Goal: Information Seeking & Learning: Find specific fact

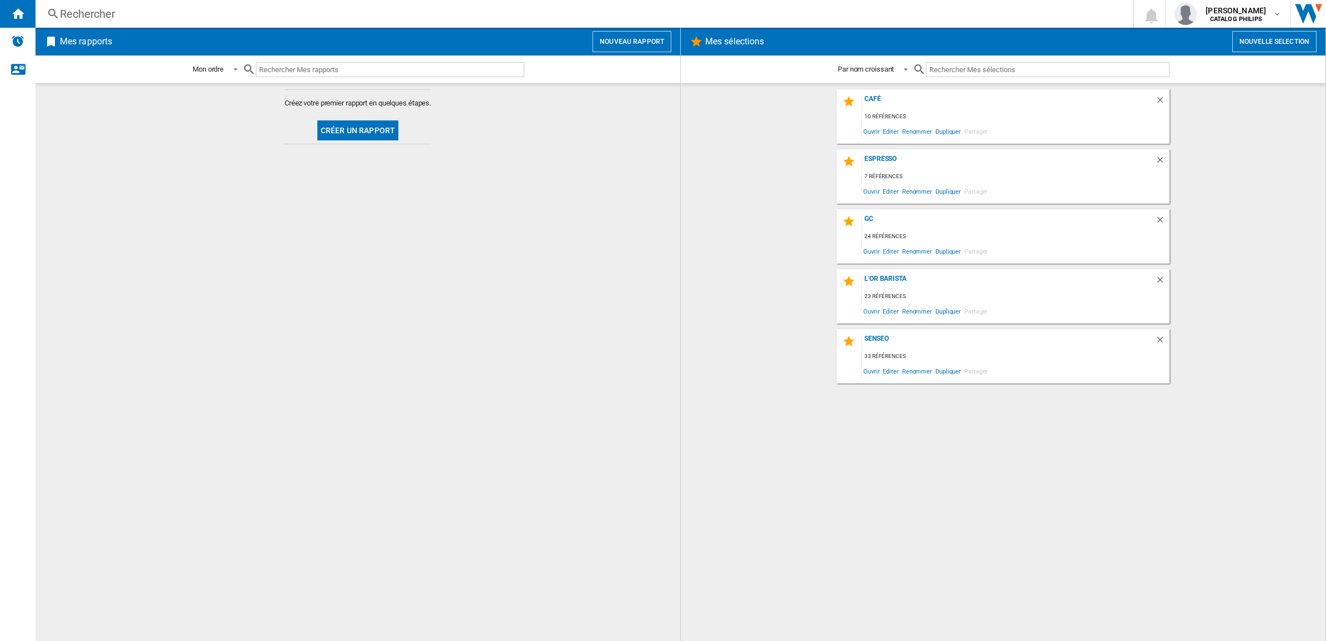
click at [297, 15] on div "Rechercher" at bounding box center [582, 14] width 1044 height 16
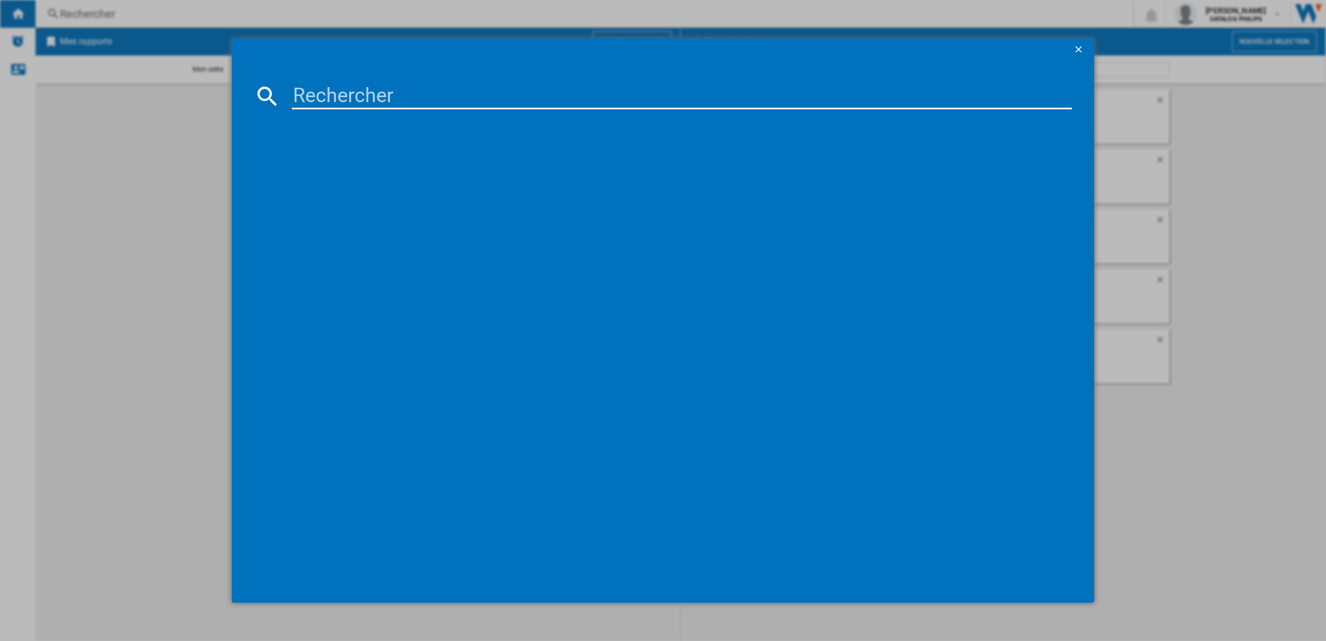
click at [364, 99] on input at bounding box center [682, 96] width 780 height 27
type input "NA352/04"
click at [359, 160] on div "PHILIPS SERIE 3000 NA35204 NOIR" at bounding box center [669, 168] width 800 height 18
click at [357, 167] on div "PHILIPS SERIE 3000 NA35204 NOIR" at bounding box center [670, 168] width 769 height 11
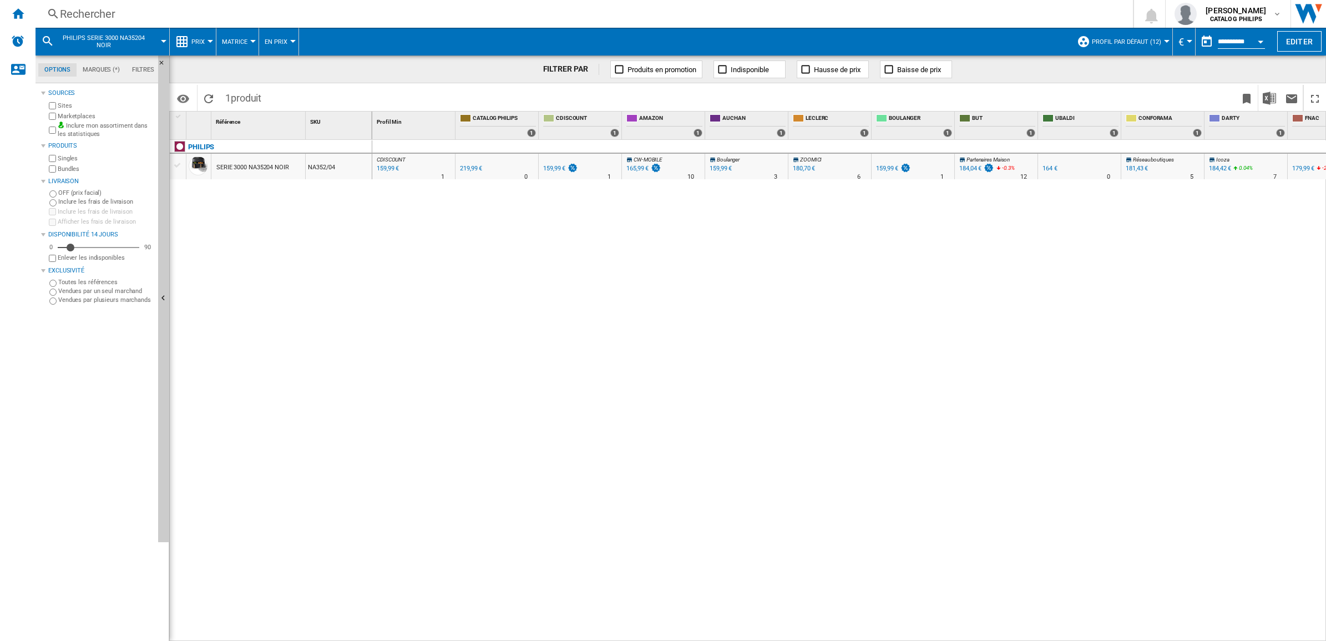
click at [48, 115] on div "Marketplaces" at bounding box center [100, 116] width 107 height 11
click at [390, 213] on div "CDISCOUNT : FR CDISCOUNT -27.3 % 159,99 € % N/A 1 CDISCOUNT : FR CDISCOUNT 0.0 …" at bounding box center [849, 391] width 954 height 502
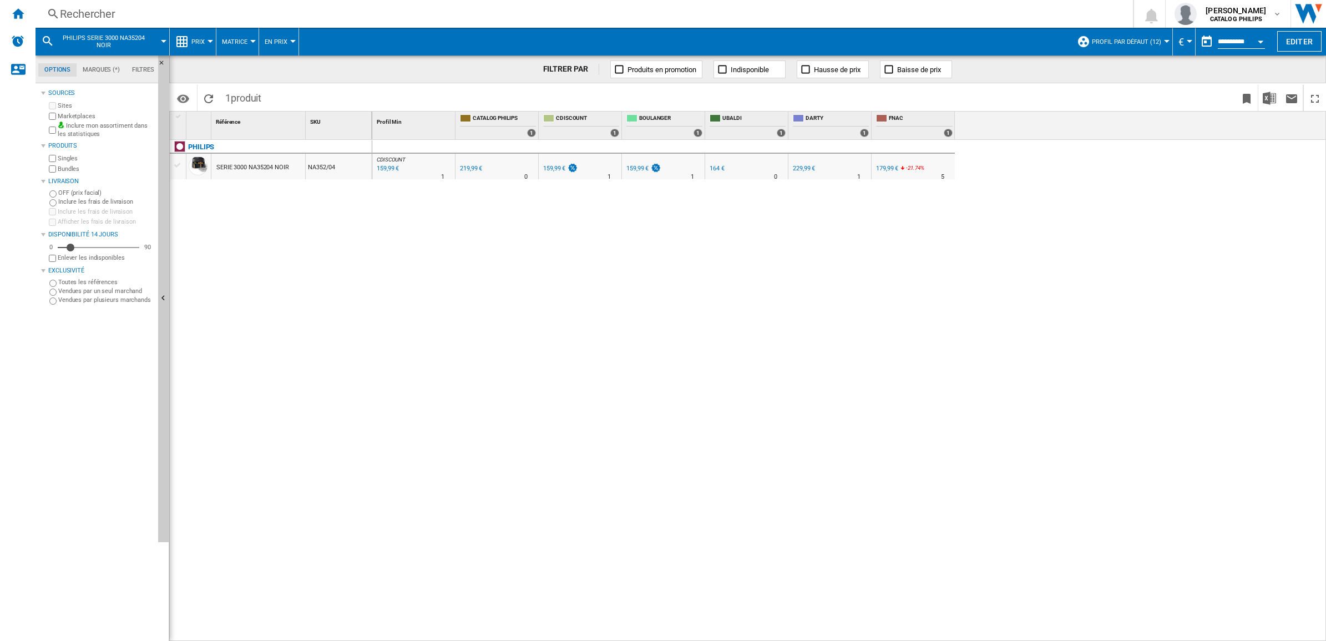
click at [204, 38] on span "Prix" at bounding box center [197, 41] width 13 height 7
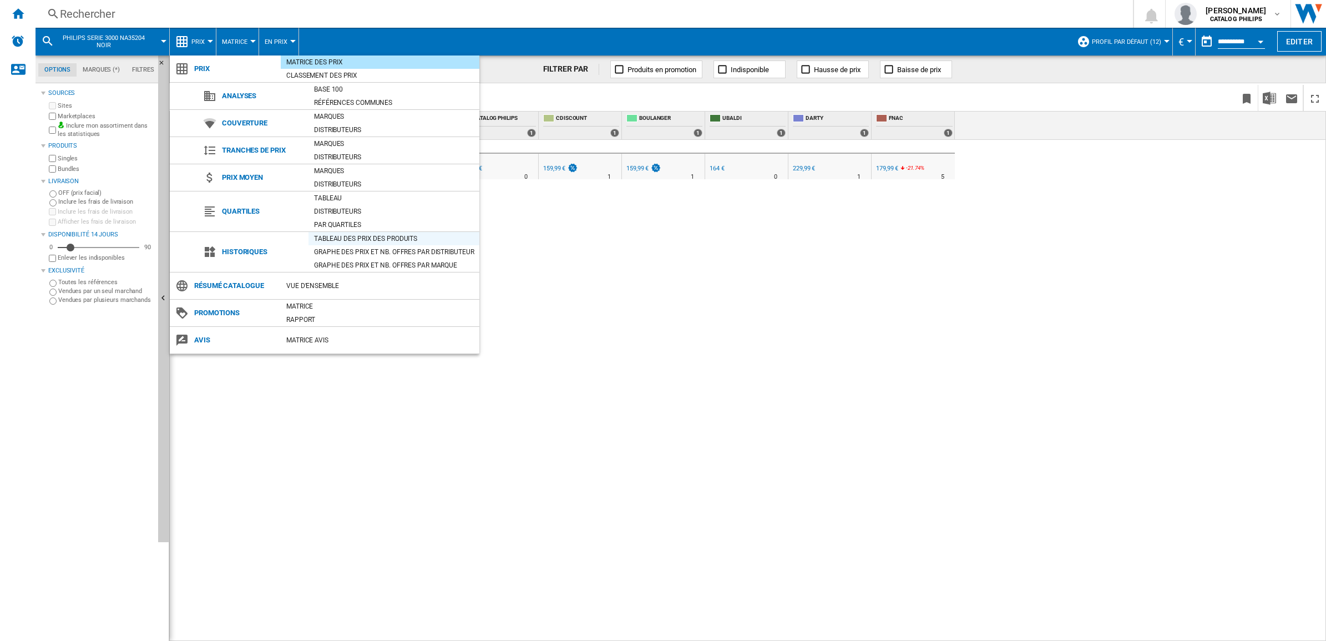
click at [332, 240] on div "Tableau des prix des produits" at bounding box center [394, 238] width 171 height 11
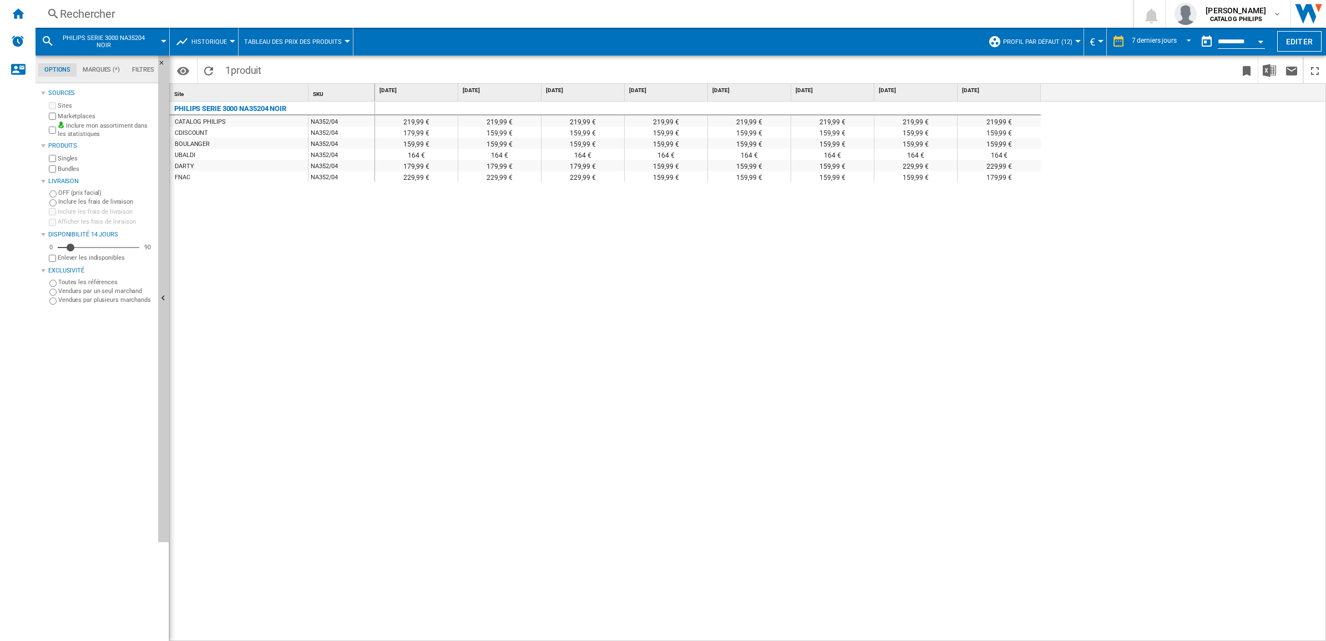
click at [669, 139] on div "159,99 €" at bounding box center [666, 143] width 83 height 11
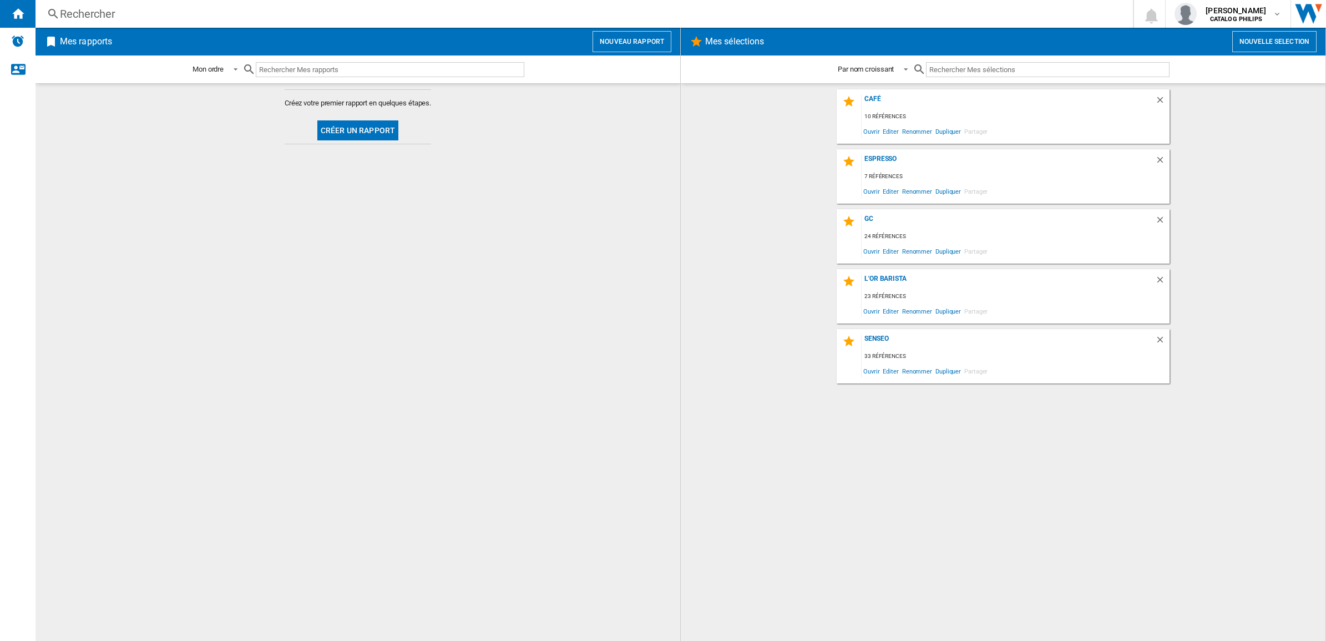
click at [331, 17] on div "Rechercher" at bounding box center [582, 14] width 1044 height 16
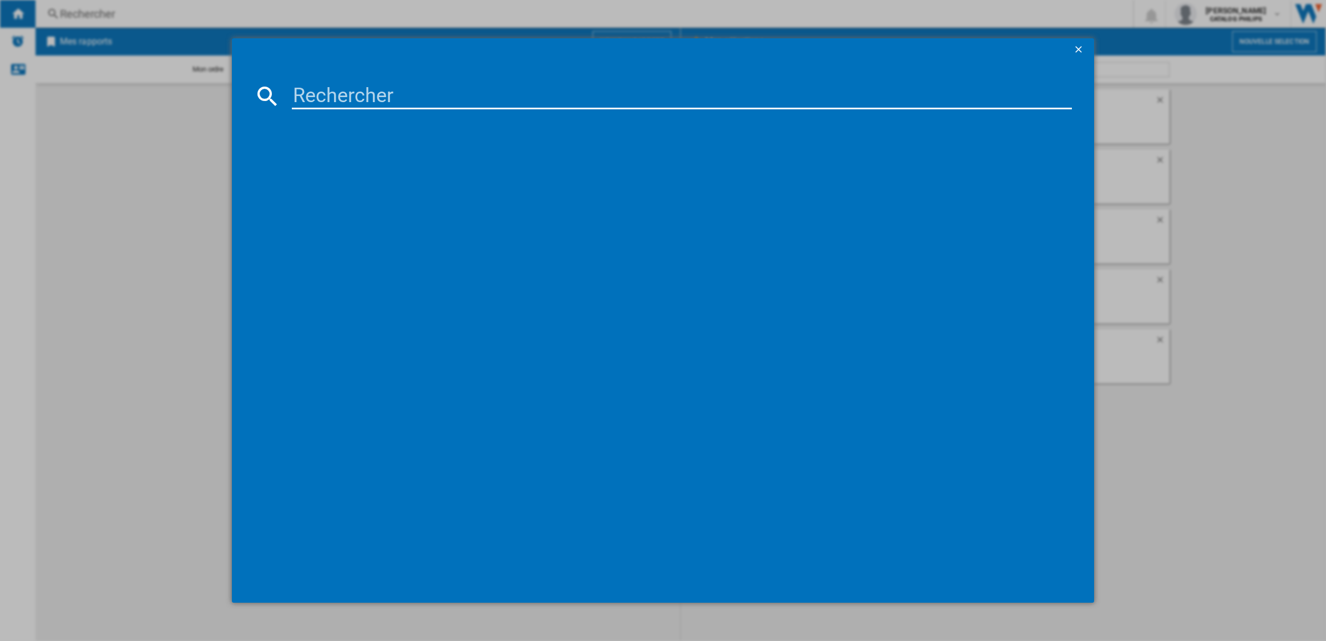
click at [339, 100] on input at bounding box center [682, 96] width 780 height 27
type input "NA211/00"
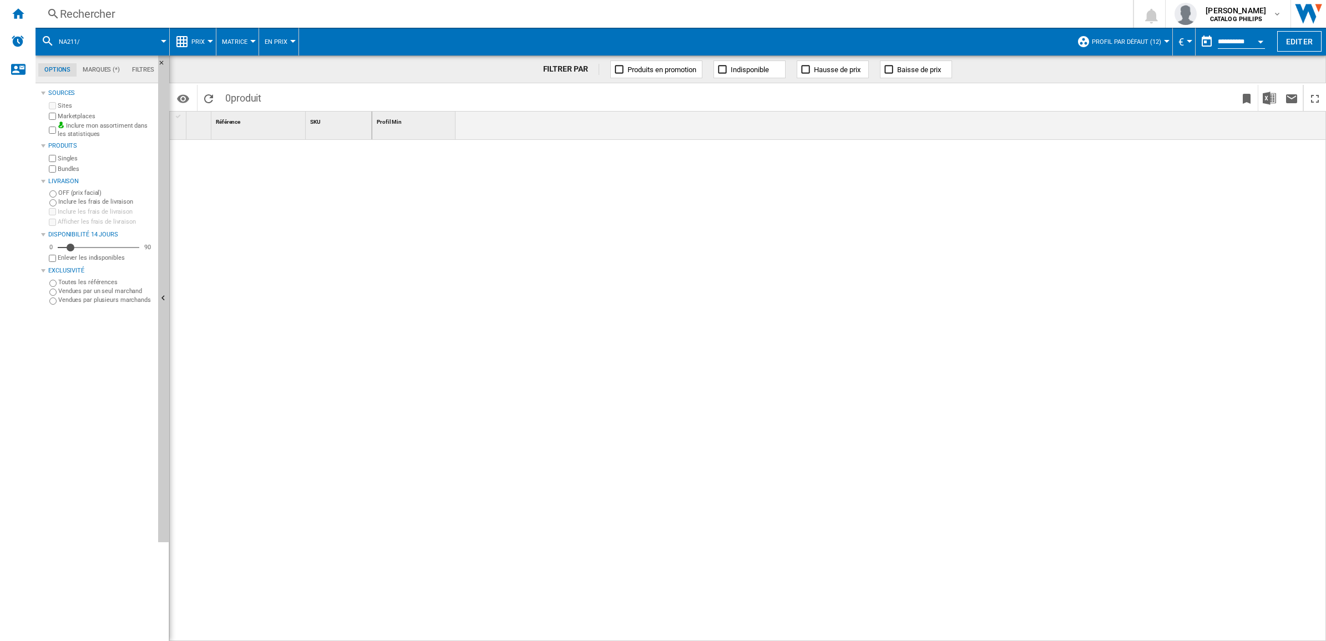
click at [353, 230] on div at bounding box center [271, 388] width 203 height 496
click at [283, 8] on div "Rechercher" at bounding box center [582, 14] width 1044 height 16
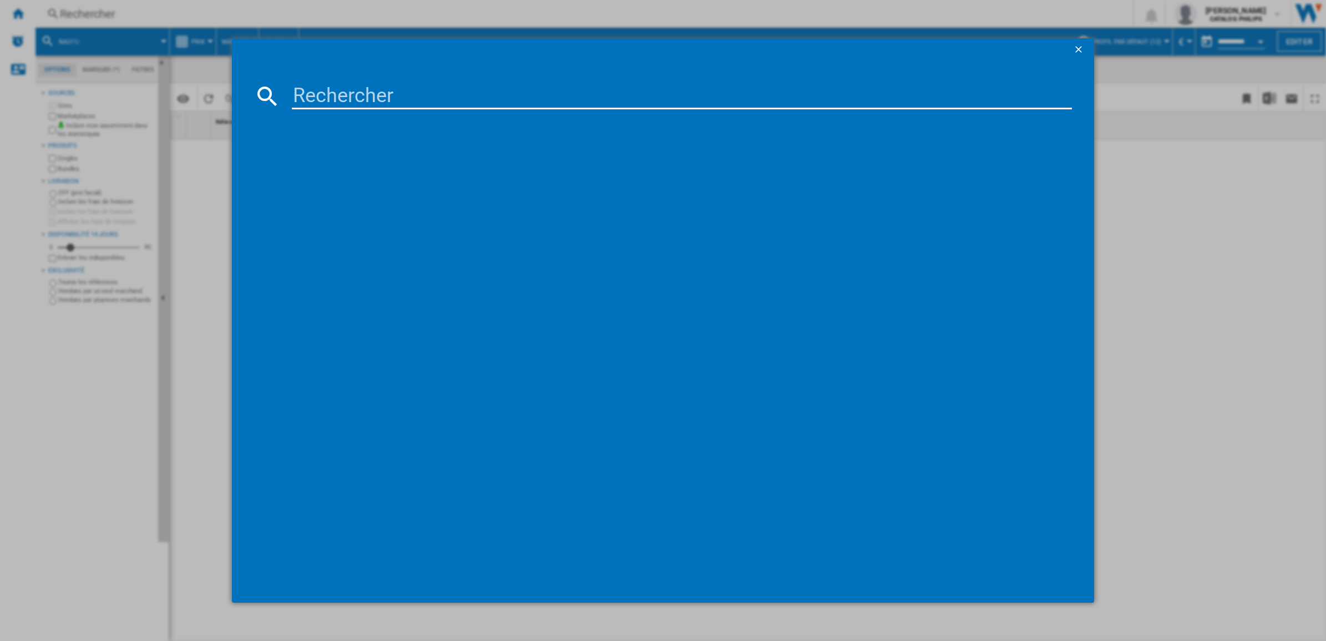
click at [378, 90] on input at bounding box center [682, 96] width 780 height 27
type input "NA211"
click at [355, 167] on div "PHILIPS 2000 SERIES NA21100 NOIR" at bounding box center [670, 168] width 769 height 11
